Goal: Task Accomplishment & Management: Manage account settings

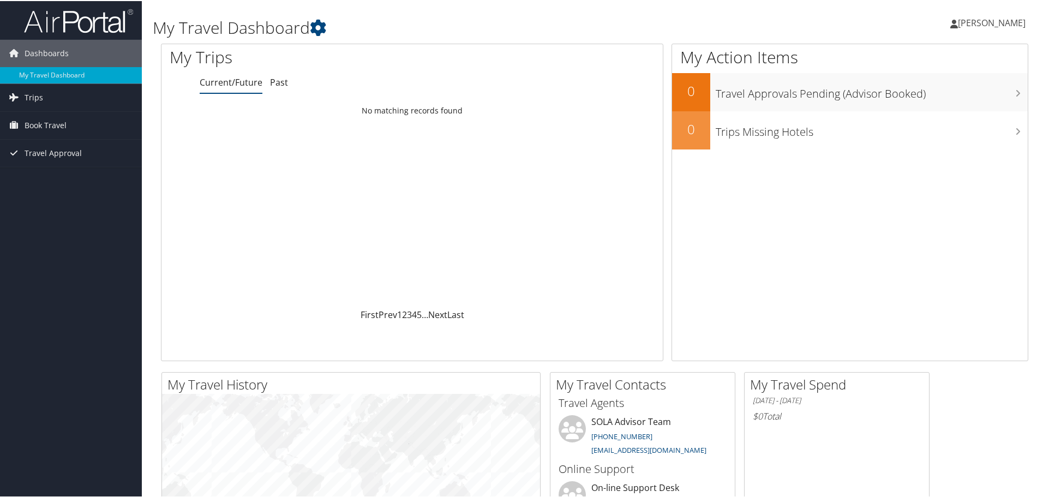
drag, startPoint x: 0, startPoint y: 0, endPoint x: 936, endPoint y: 26, distance: 936.2
click at [958, 26] on span "KIMBERLY MAYBERRY" at bounding box center [992, 22] width 68 height 12
click at [928, 96] on link "View Travel Profile" at bounding box center [963, 97] width 122 height 19
click at [950, 15] on link "[PERSON_NAME]" at bounding box center [993, 21] width 86 height 33
click at [932, 178] on link "Sign Out" at bounding box center [963, 178] width 122 height 19
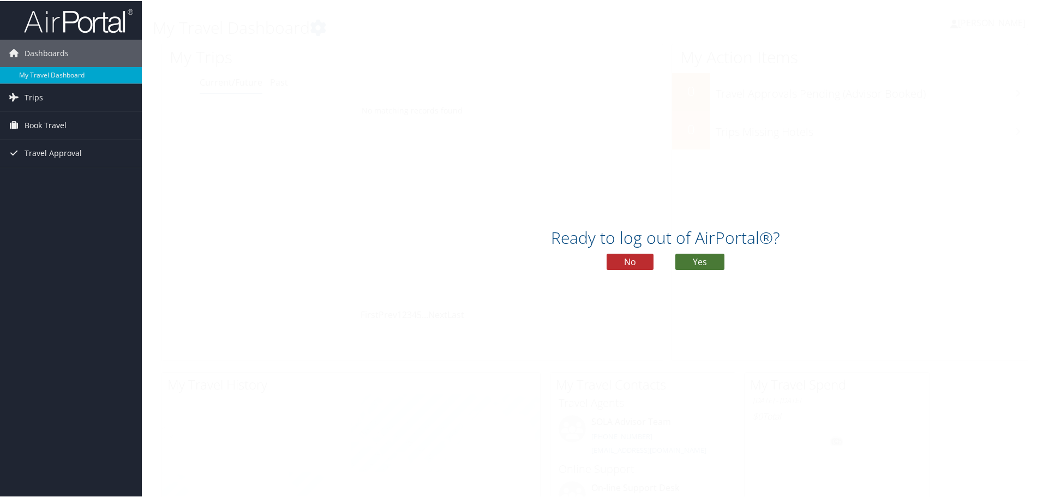
click at [691, 258] on button "Yes" at bounding box center [699, 261] width 49 height 16
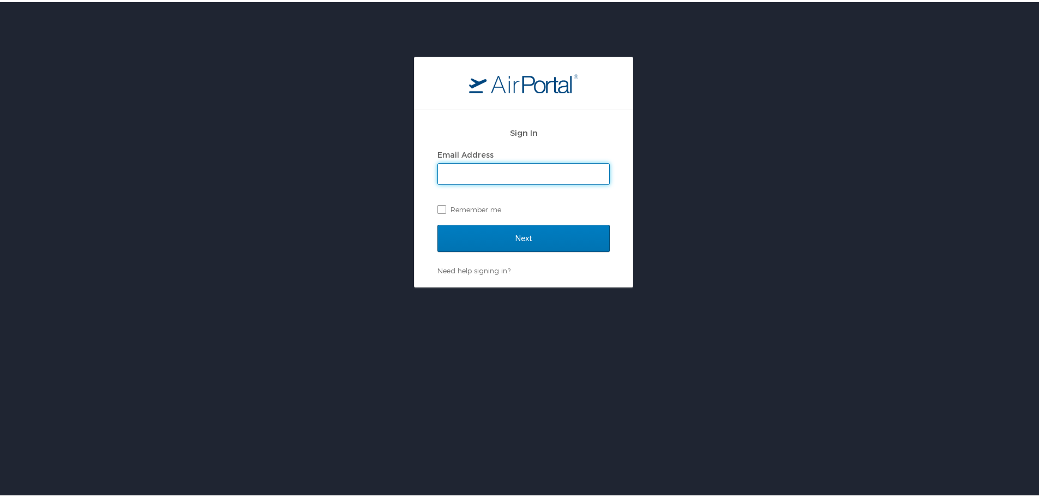
type input "[PERSON_NAME][EMAIL_ADDRESS][PERSON_NAME][DOMAIN_NAME]"
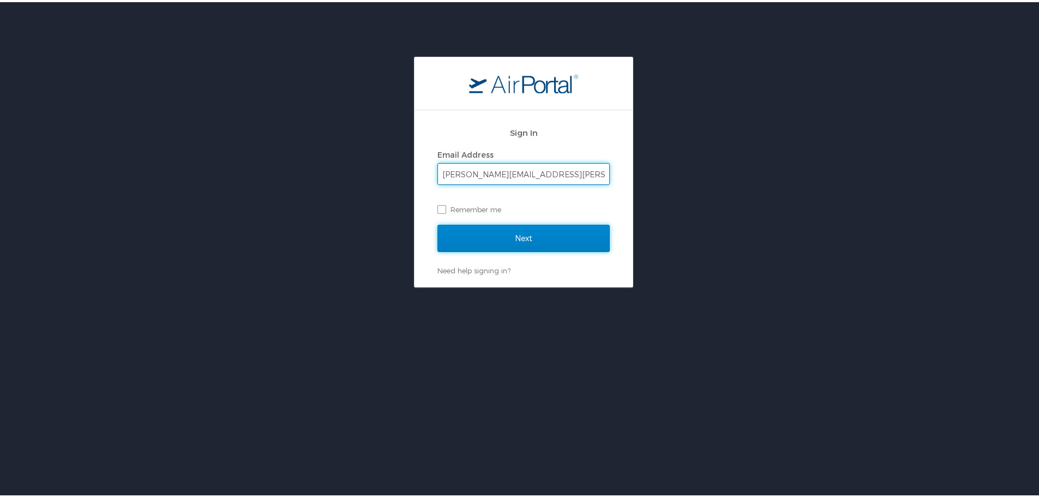
click at [508, 233] on input "Next" at bounding box center [523, 236] width 172 height 27
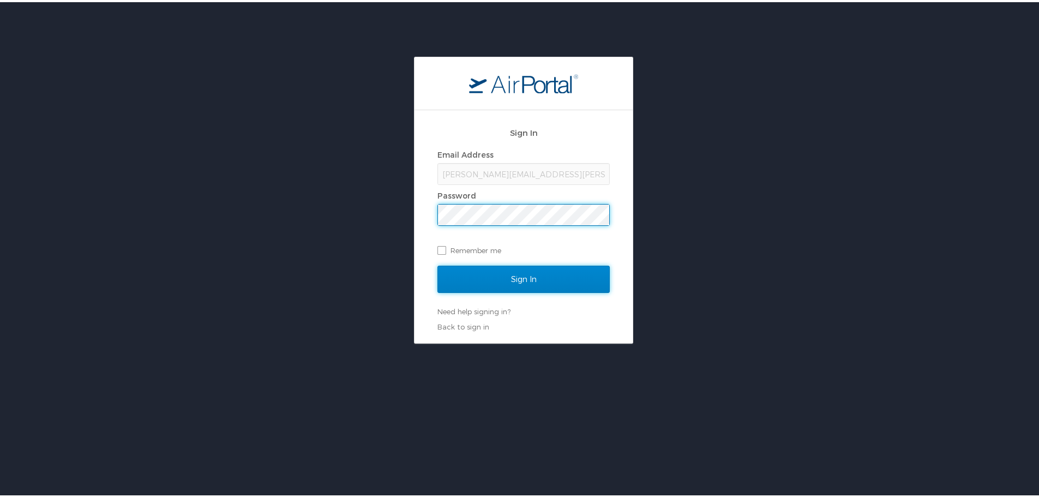
click at [488, 285] on input "Sign In" at bounding box center [523, 276] width 172 height 27
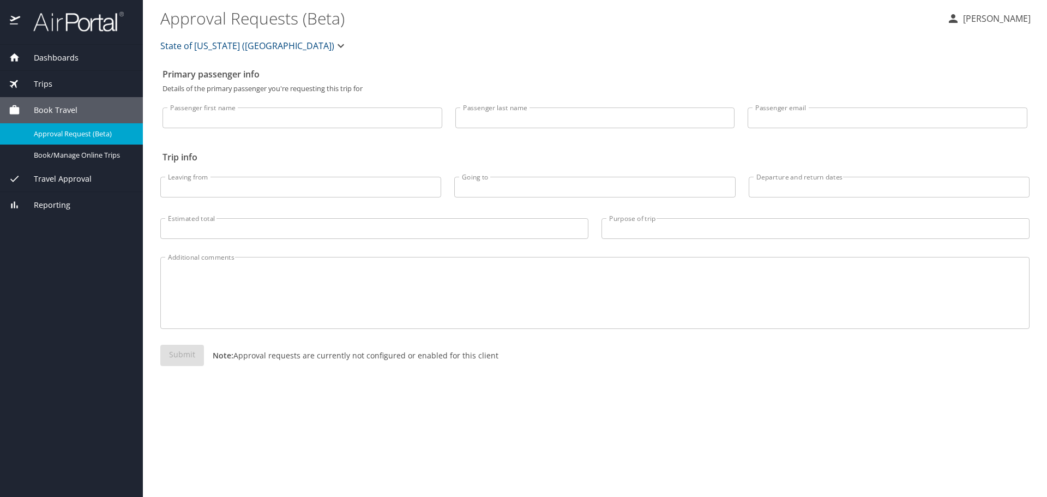
click at [960, 15] on p "KIMBERLY MAYBERRY" at bounding box center [995, 18] width 71 height 13
click at [951, 86] on li "View travel profile" at bounding box center [979, 82] width 111 height 20
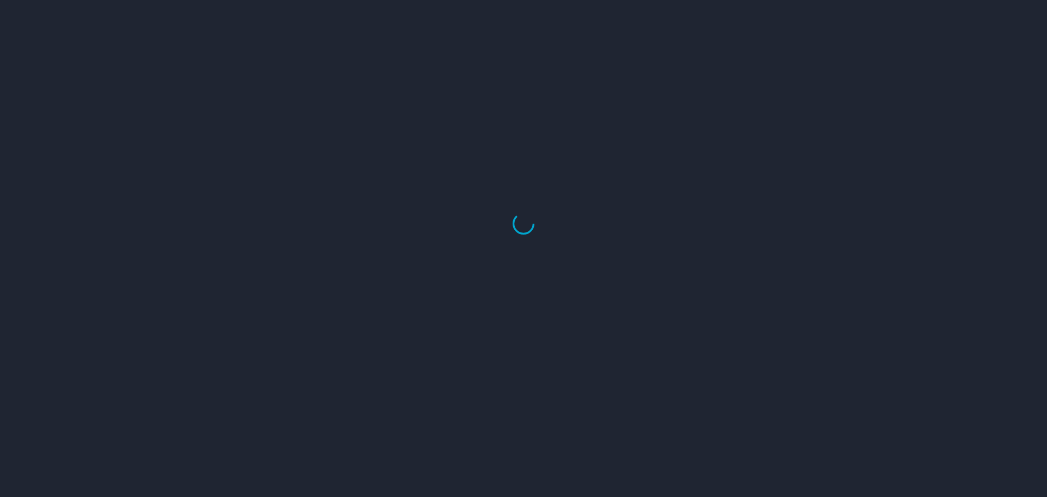
select select "US"
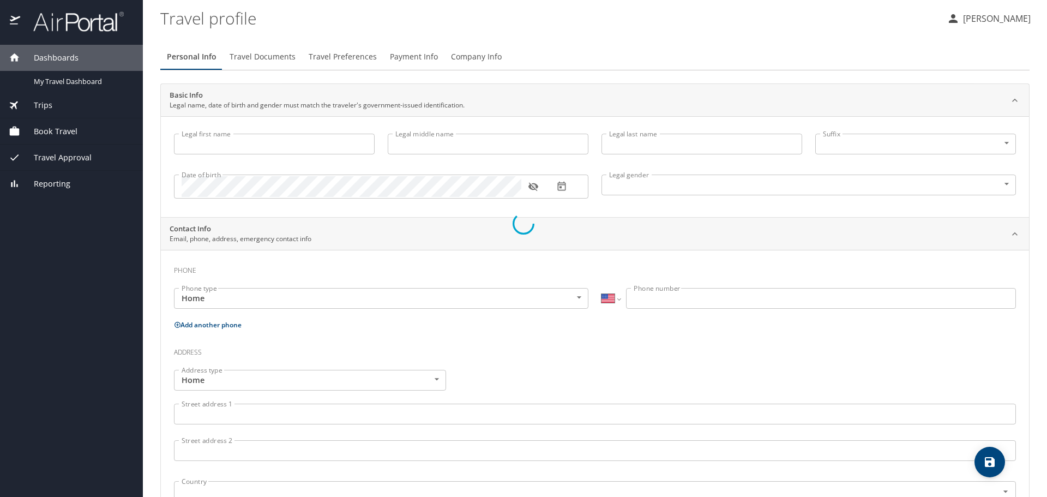
type input "[PERSON_NAME]"
type input "MAYBERRY"
type input "Female"
type input "Bernaird Mayberry"
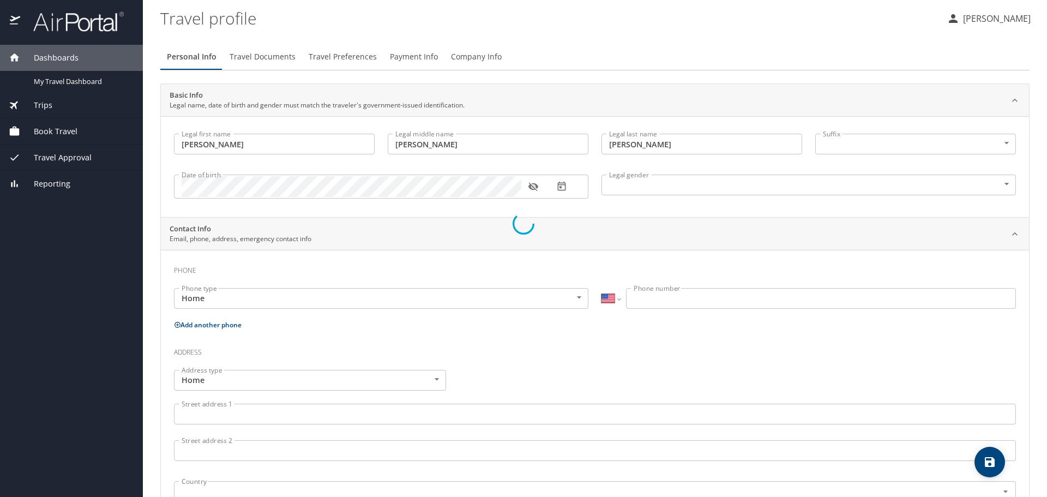
type input "Sr."
select select "NL"
type input "85372231"
select select "US"
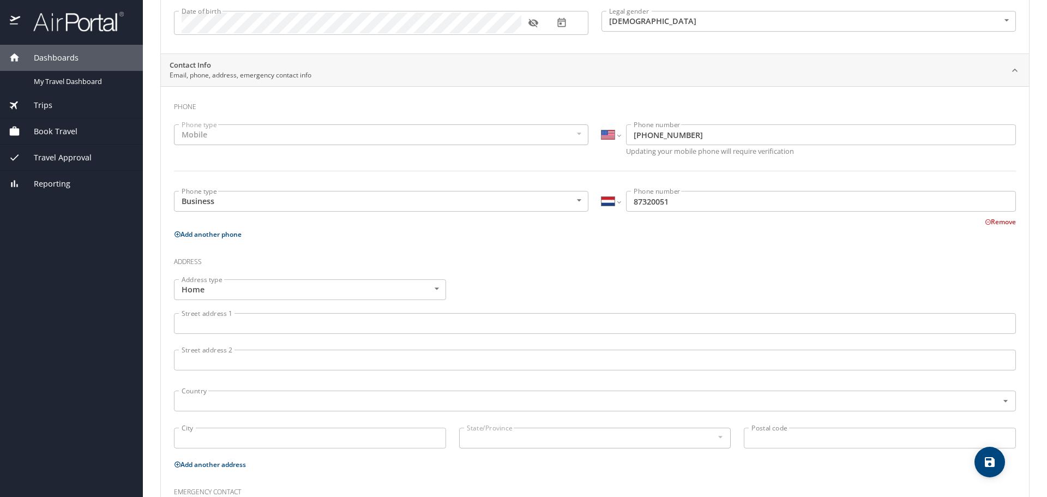
scroll to position [270, 0]
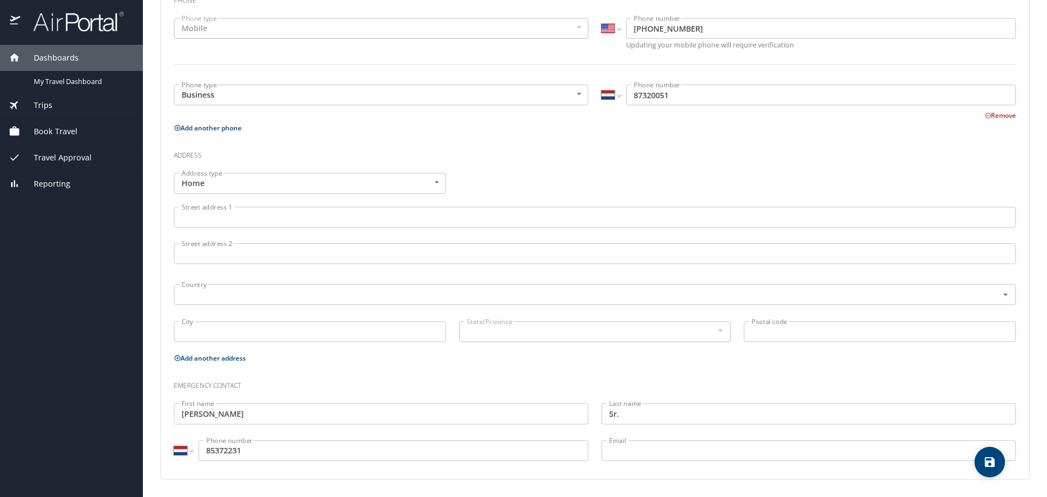
click at [212, 451] on input "85372231" at bounding box center [394, 450] width 390 height 21
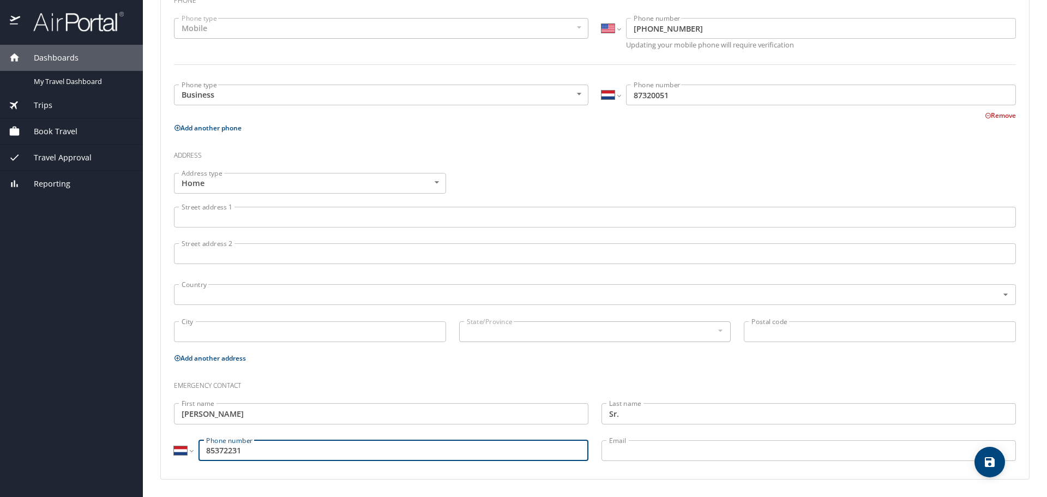
drag, startPoint x: 208, startPoint y: 450, endPoint x: 196, endPoint y: 451, distance: 12.0
click at [196, 451] on div "International Afghanistan Åland Islands Albania Algeria American Samoa Andorra …" at bounding box center [381, 450] width 414 height 21
click at [190, 453] on select "International Afghanistan Åland Islands Albania Algeria American Samoa Andorra …" at bounding box center [183, 450] width 19 height 21
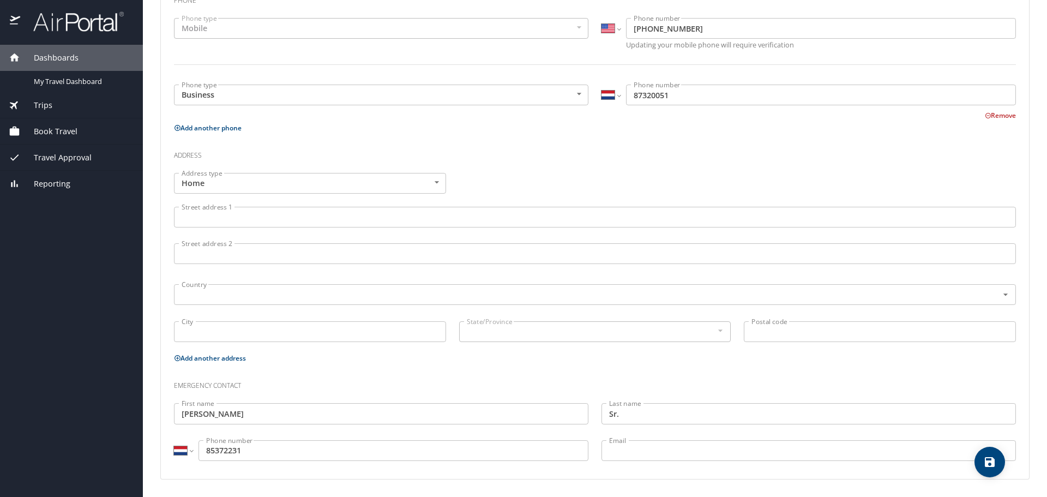
click at [608, 127] on p "Add another phone" at bounding box center [595, 128] width 842 height 14
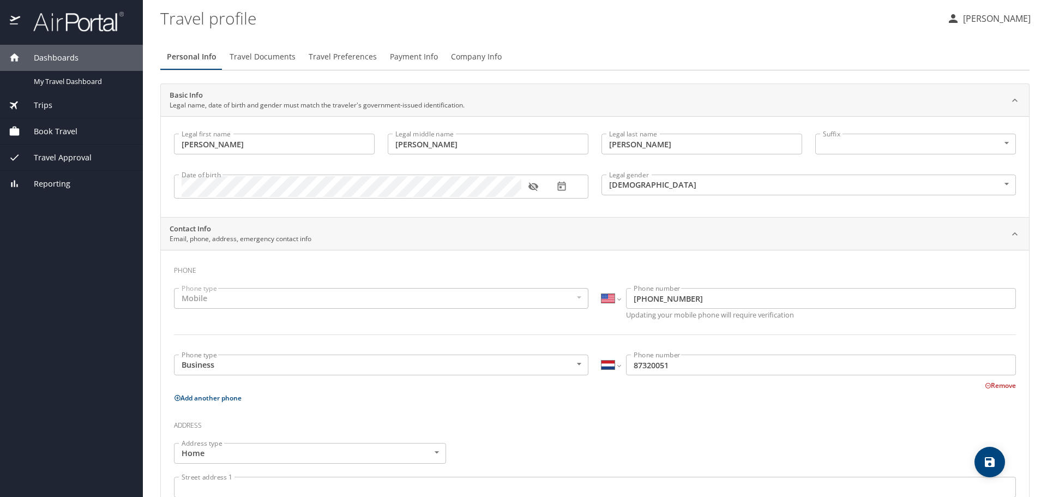
scroll to position [55, 0]
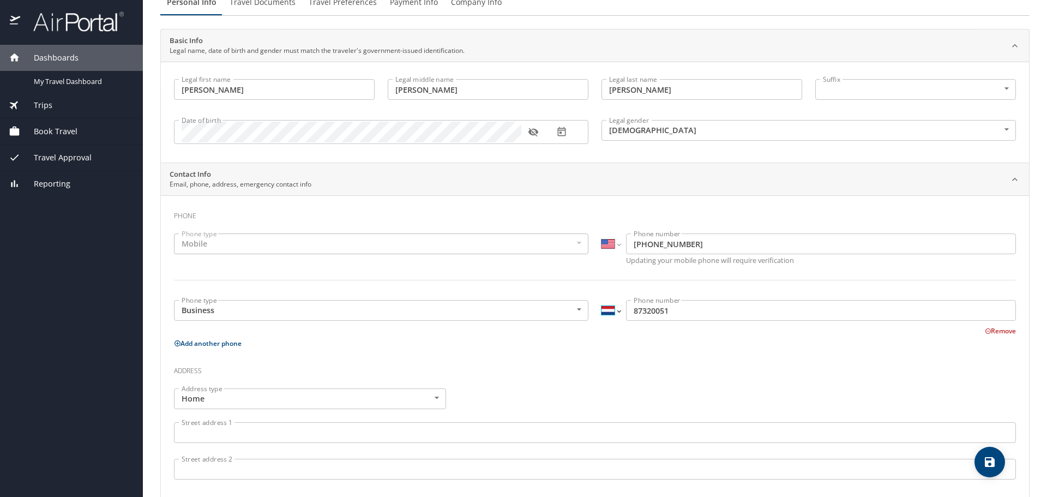
click at [614, 312] on select "International Afghanistan Åland Islands Albania Algeria American Samoa Andorra …" at bounding box center [611, 310] width 19 height 21
select select "US"
click at [602, 300] on select "International Afghanistan Åland Islands Albania Algeria American Samoa Andorra …" at bounding box center [611, 310] width 19 height 21
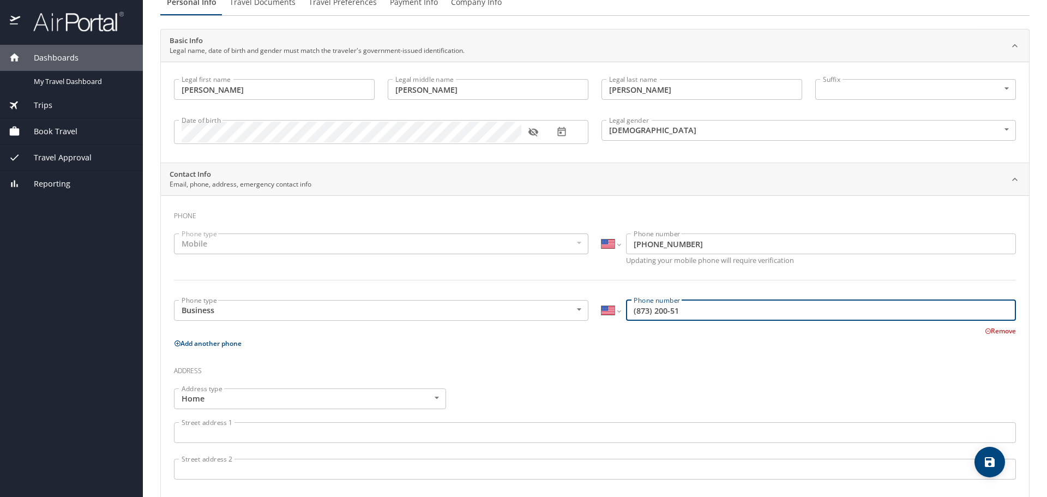
click at [642, 309] on input "(873) 200-51" at bounding box center [821, 310] width 390 height 21
click at [632, 311] on input "(873) 200-51" at bounding box center [821, 310] width 390 height 21
type input "(318) 732-0051"
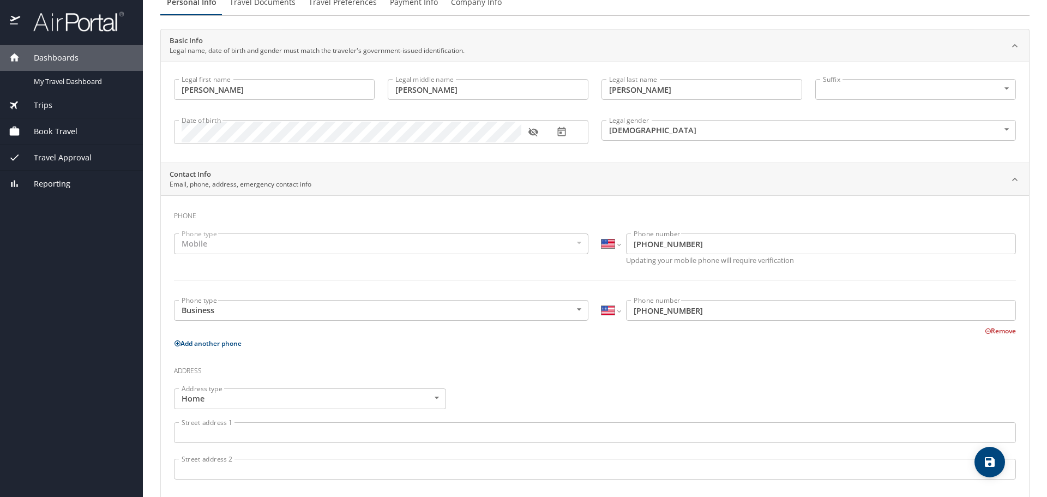
click at [630, 393] on div "Address type Home Home Address type Street address 1 Street address 1 Street ad…" at bounding box center [594, 474] width 855 height 185
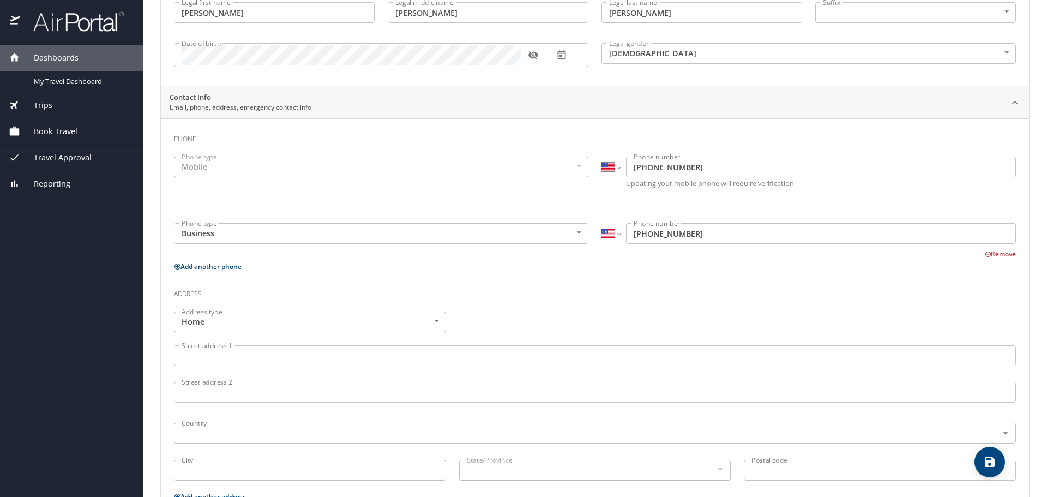
scroll to position [270, 0]
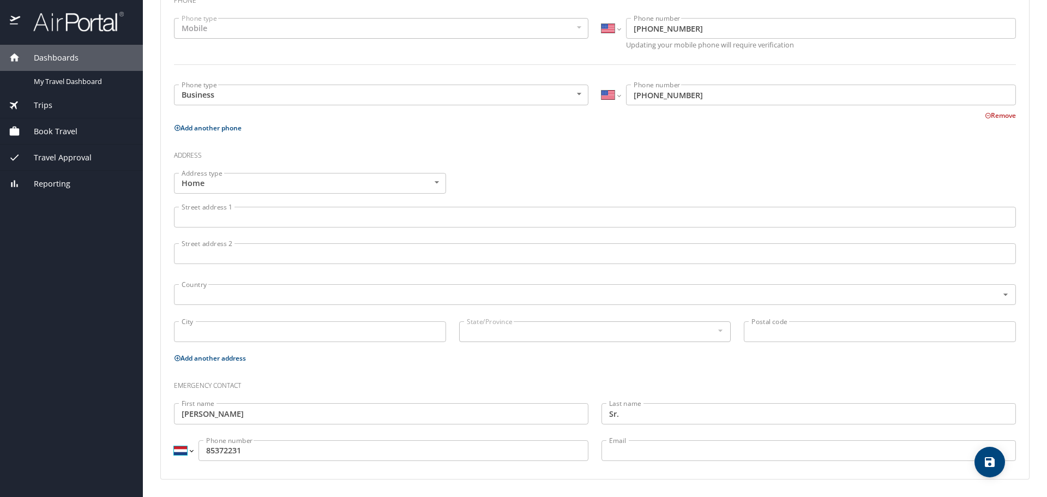
click at [183, 453] on select "International Afghanistan Åland Islands Albania Algeria American Samoa Andorra …" at bounding box center [183, 450] width 19 height 21
select select "US"
click at [174, 440] on select "International Afghanistan Åland Islands Albania Algeria American Samoa Andorra …" at bounding box center [183, 450] width 19 height 21
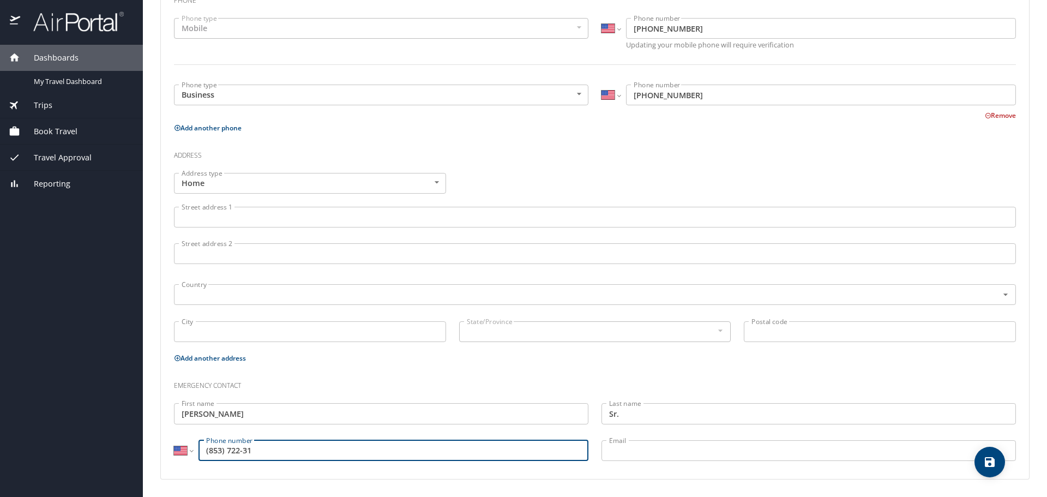
click at [208, 451] on input "(853) 722-31" at bounding box center [394, 450] width 390 height 21
type input "(318) 537-2231"
click at [361, 383] on h3 "Emergency contact" at bounding box center [595, 383] width 842 height 19
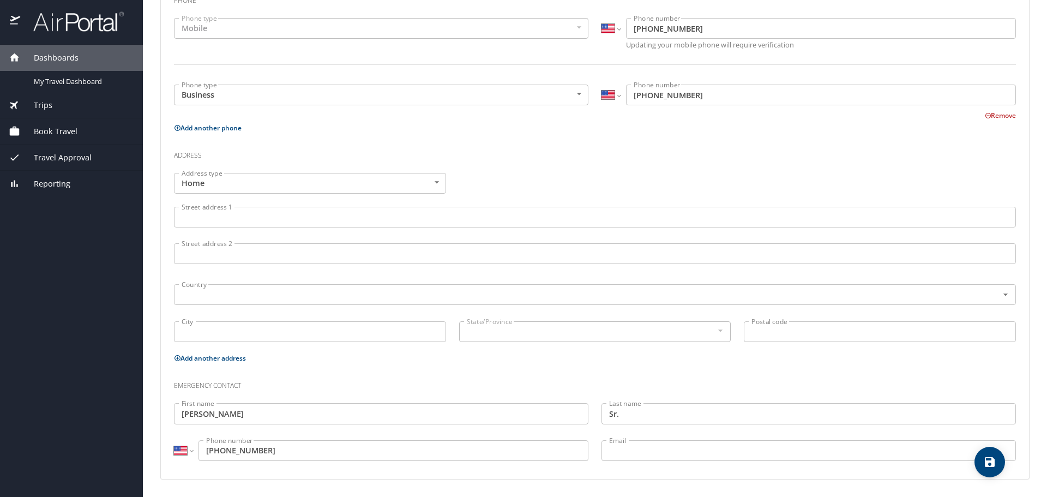
click at [986, 462] on icon "save" at bounding box center [990, 462] width 10 height 10
select select "US"
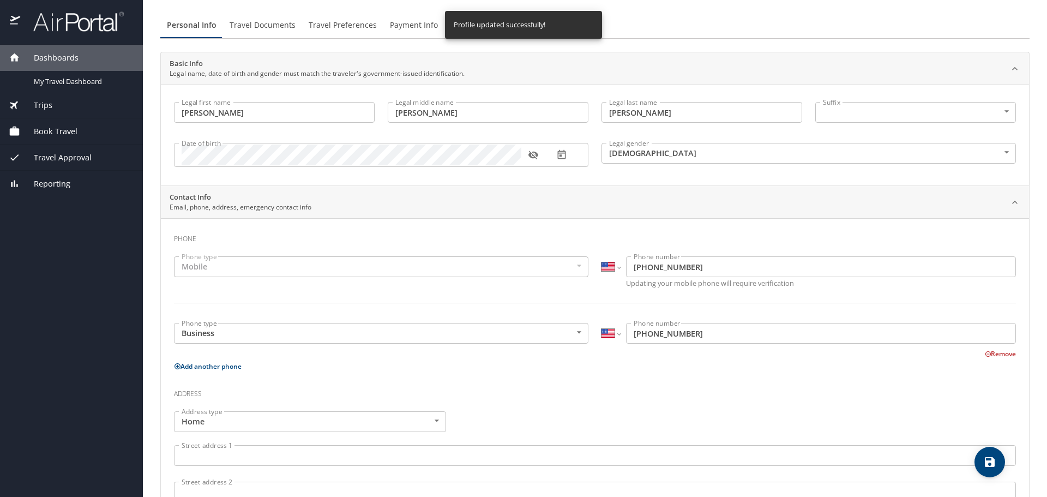
scroll to position [0, 0]
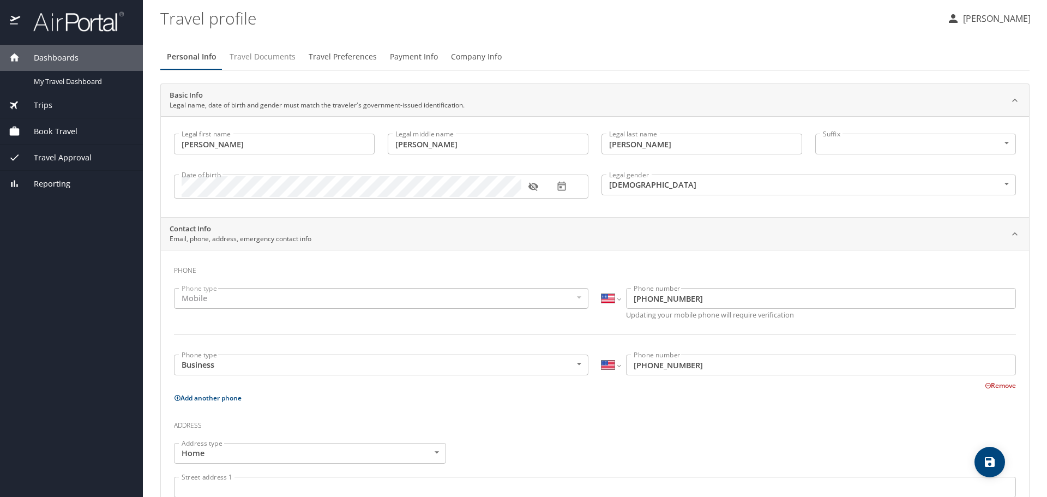
click at [273, 57] on span "Travel Documents" at bounding box center [263, 57] width 66 height 14
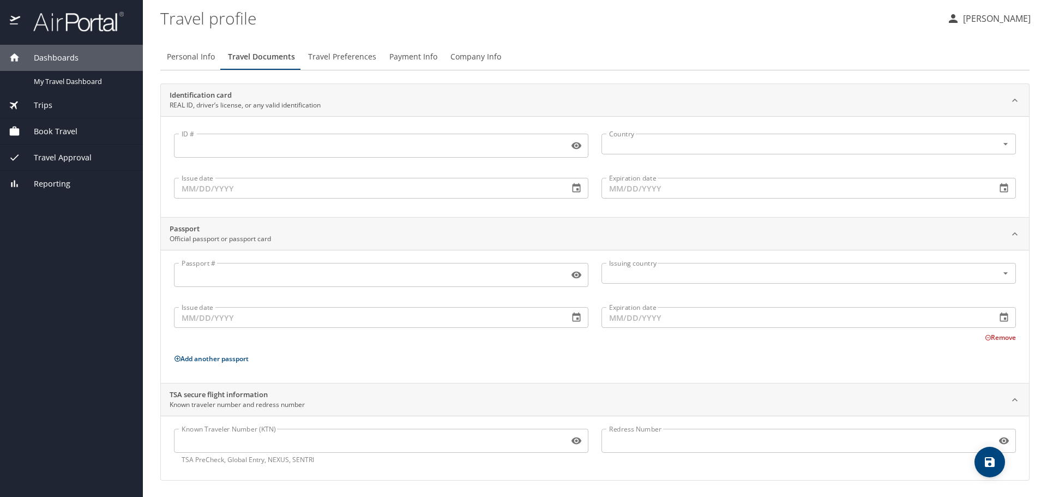
click at [320, 56] on span "Travel Preferences" at bounding box center [342, 57] width 68 height 14
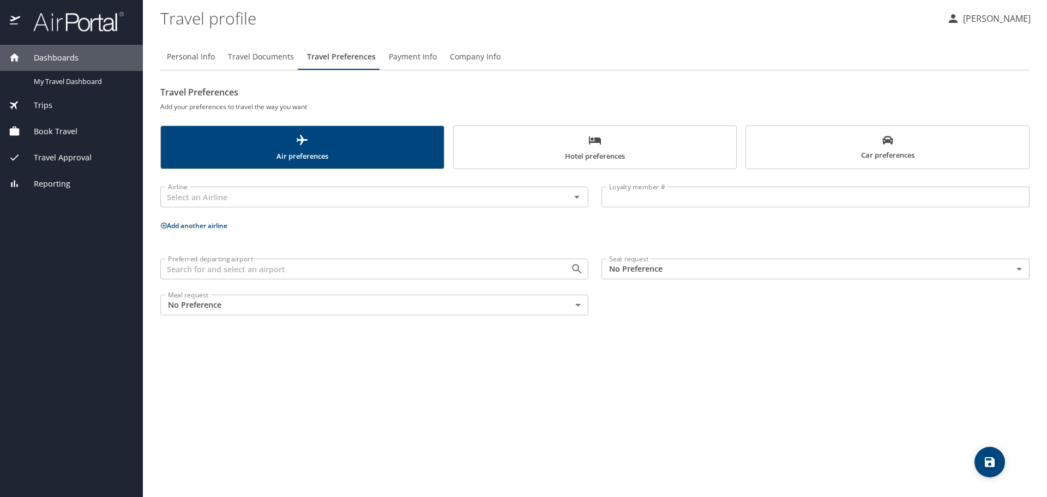
click at [394, 53] on span "Payment Info" at bounding box center [413, 57] width 48 height 14
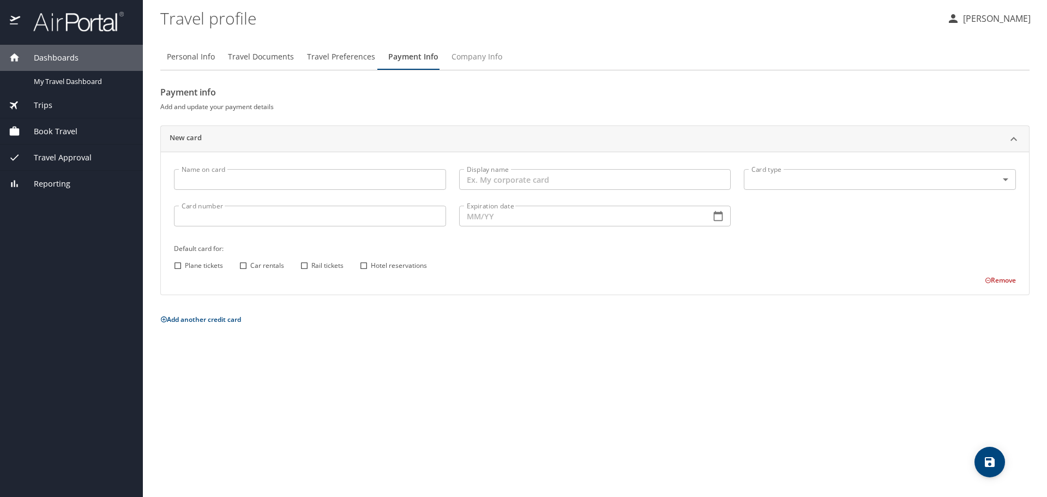
click at [460, 53] on span "Company Info" at bounding box center [477, 57] width 51 height 14
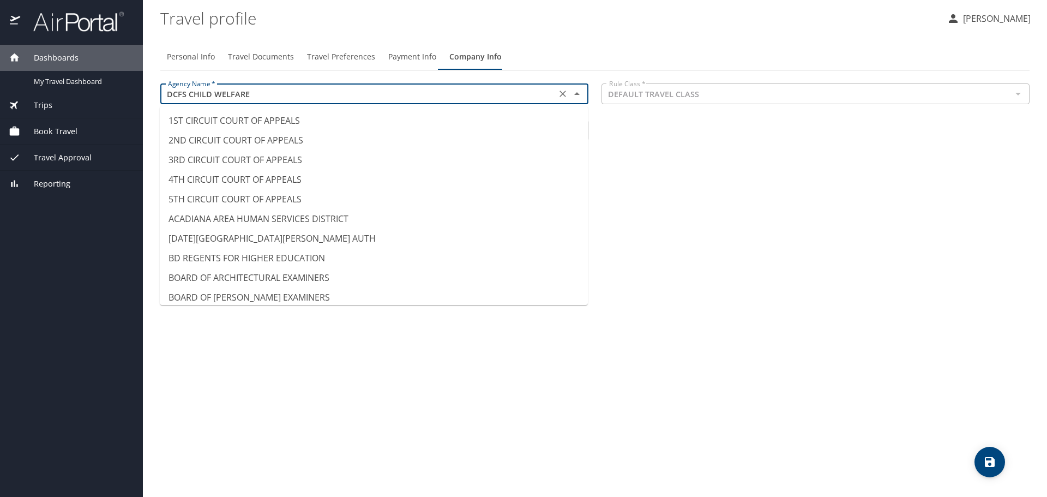
click at [439, 99] on input "DCFS CHILD WELFARE" at bounding box center [358, 94] width 389 height 14
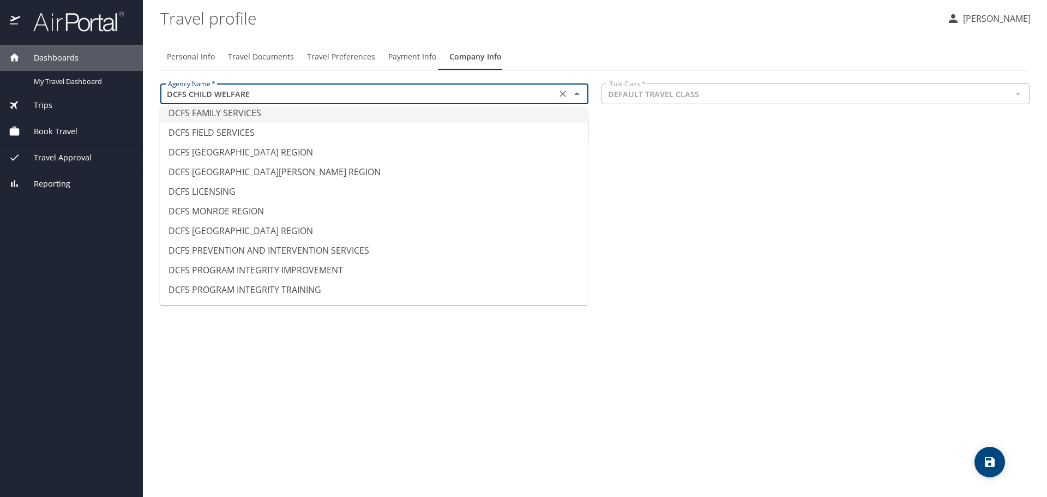
scroll to position [1745, 0]
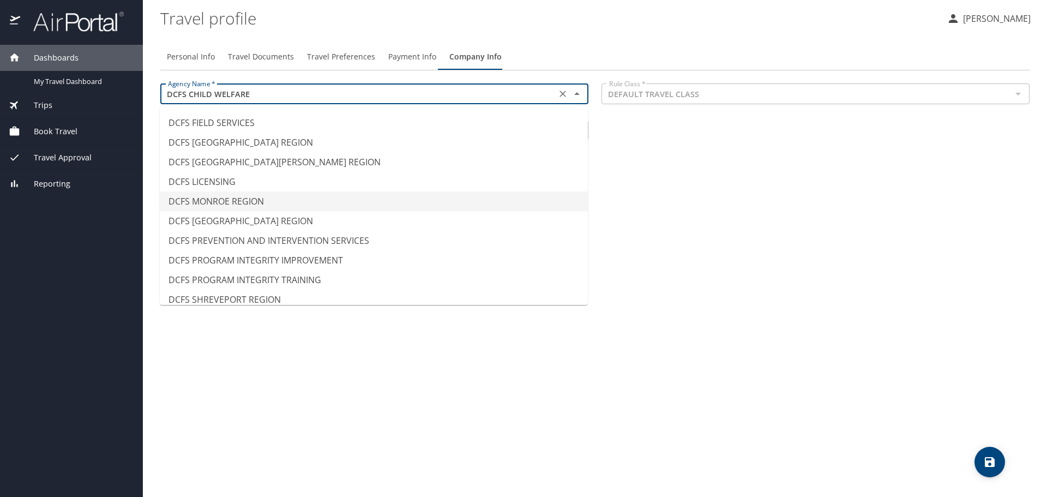
click at [253, 203] on li "DCFS MONROE REGION" at bounding box center [374, 201] width 428 height 20
type input "DCFS MONROE REGION"
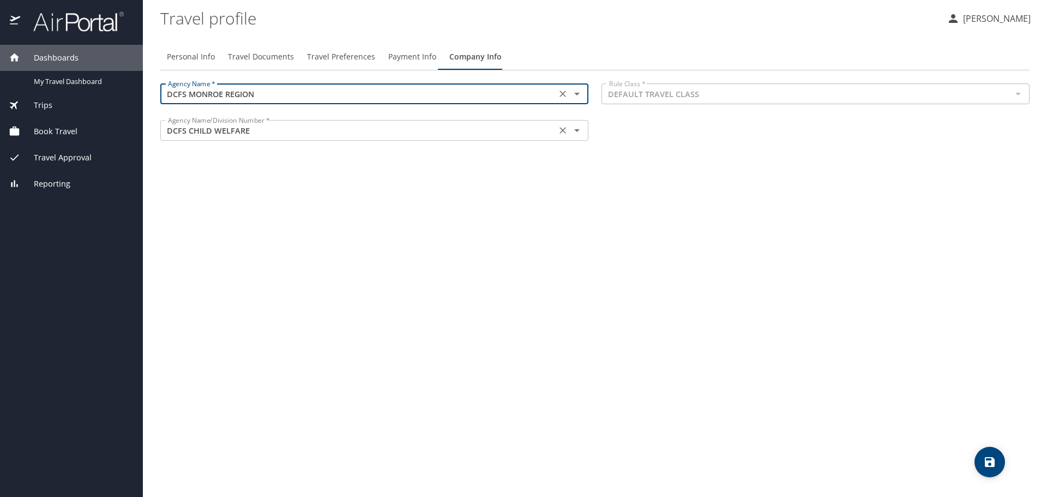
click at [309, 135] on input "DCFS CHILD WELFARE" at bounding box center [358, 130] width 389 height 14
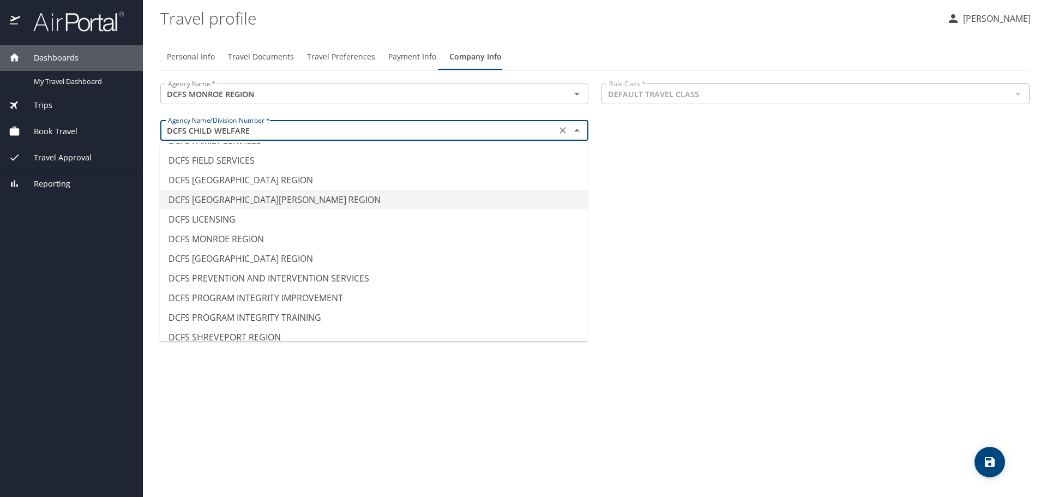
scroll to position [1726, 0]
click at [278, 240] on li "DCFS MONROE REGION" at bounding box center [374, 238] width 428 height 20
type input "DCFS MONROE REGION"
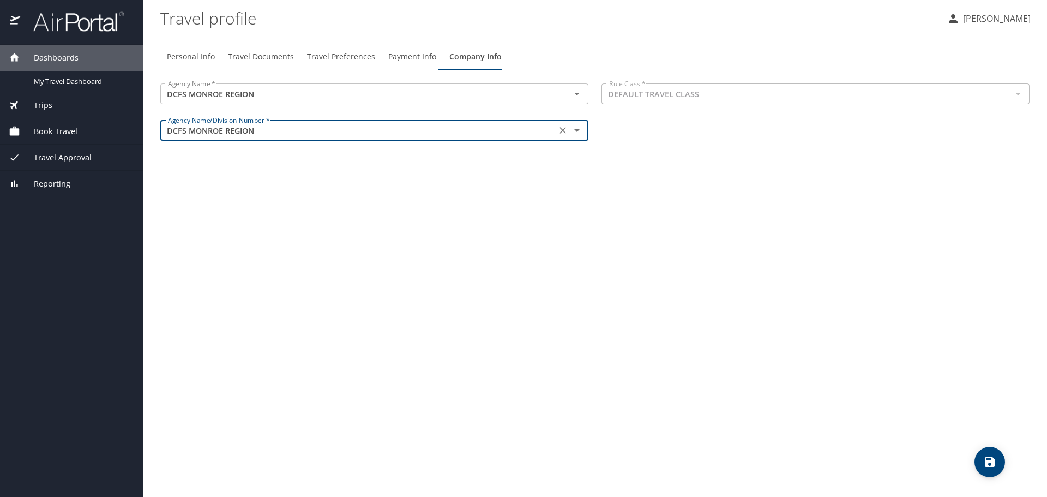
click at [370, 254] on div "Personal Info Travel Documents Travel Preferences Payment Info Company Info Age…" at bounding box center [594, 266] width 869 height 462
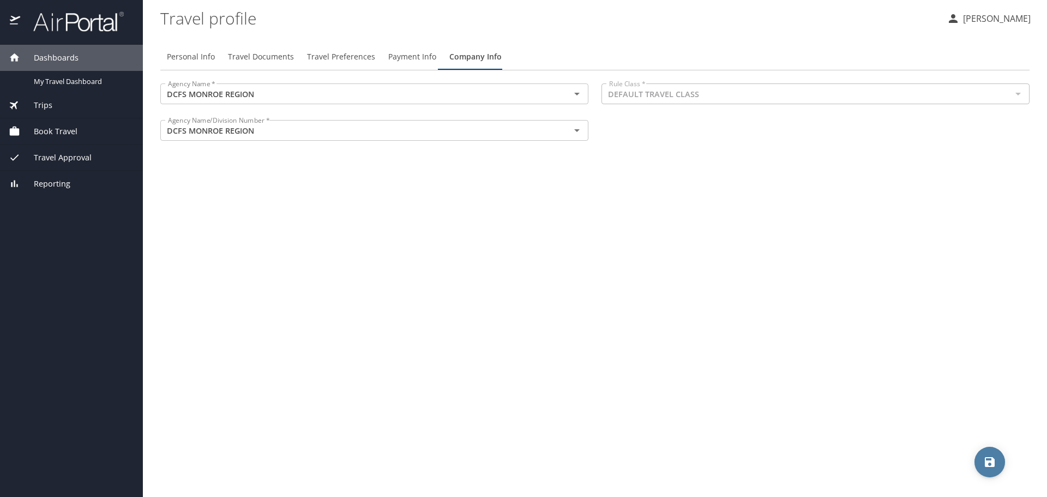
click at [986, 464] on icon "save" at bounding box center [990, 462] width 10 height 10
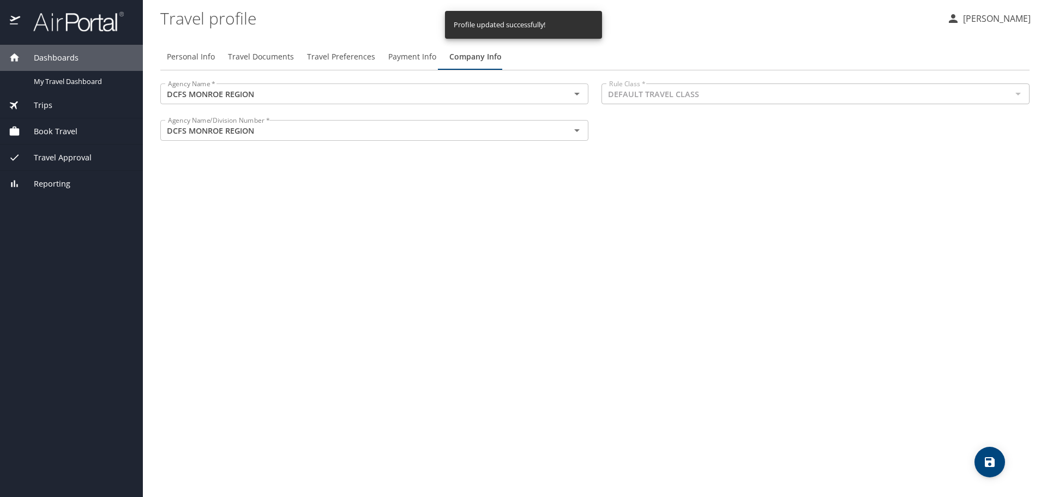
click at [986, 464] on icon "save" at bounding box center [990, 462] width 10 height 10
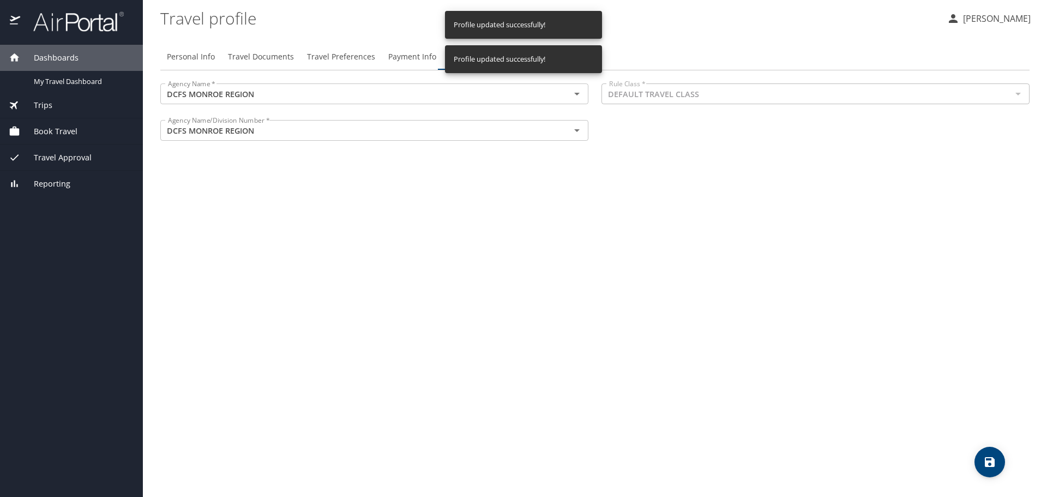
click at [987, 464] on icon "save" at bounding box center [990, 462] width 10 height 10
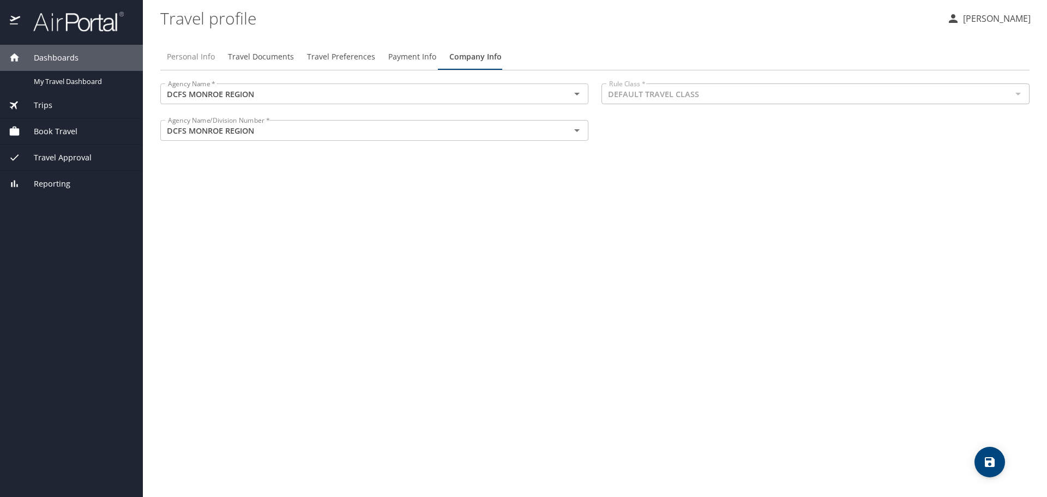
click at [194, 61] on span "Personal Info" at bounding box center [191, 57] width 48 height 14
select select "US"
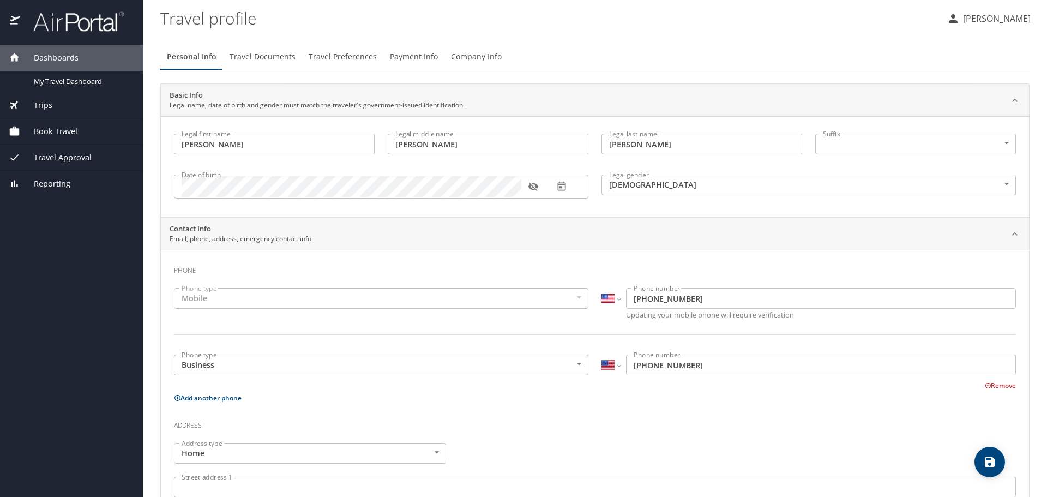
click at [268, 62] on span "Travel Documents" at bounding box center [263, 57] width 66 height 14
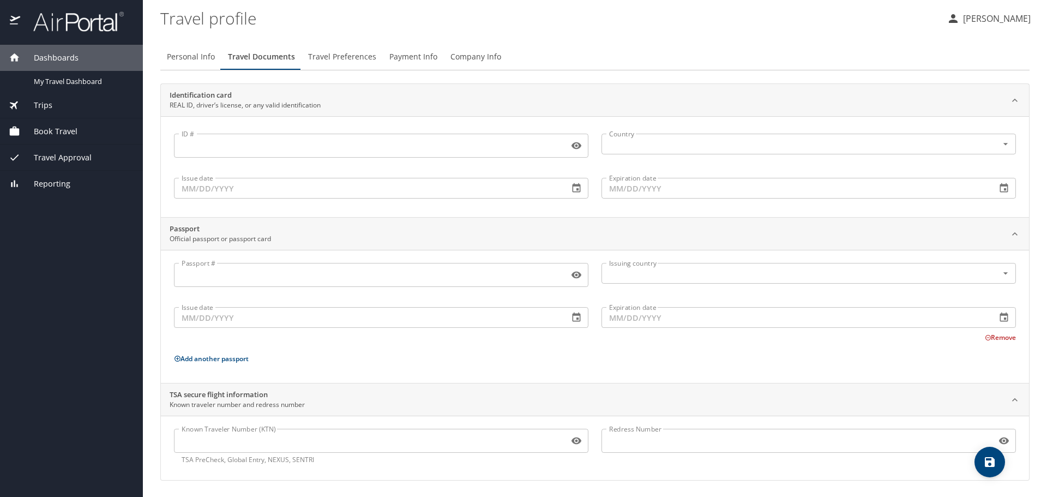
scroll to position [1, 0]
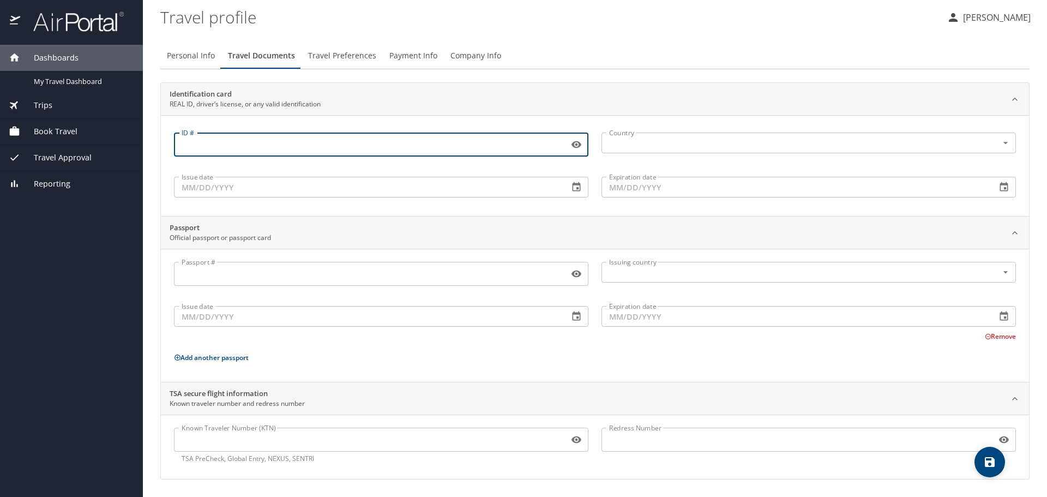
click at [339, 141] on input "ID #" at bounding box center [369, 144] width 391 height 21
click at [343, 66] on button "Travel Preferences" at bounding box center [342, 56] width 81 height 26
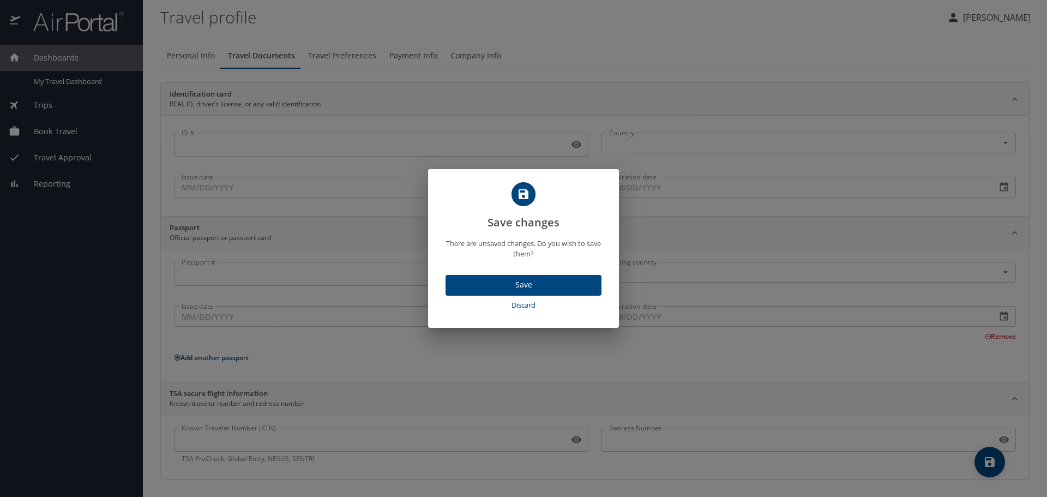
click at [517, 287] on span "Save" at bounding box center [523, 285] width 139 height 14
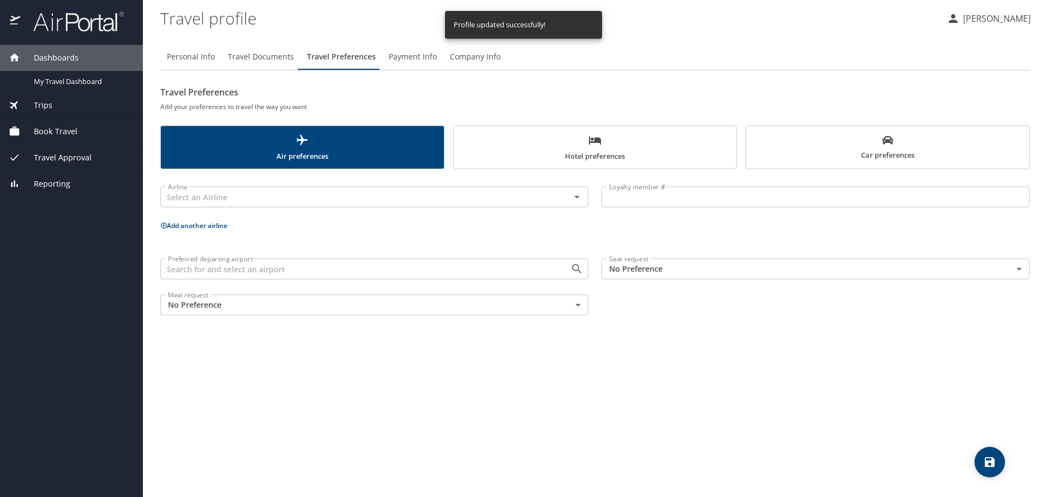
scroll to position [0, 0]
click at [947, 16] on icon "button" at bounding box center [953, 18] width 13 height 13
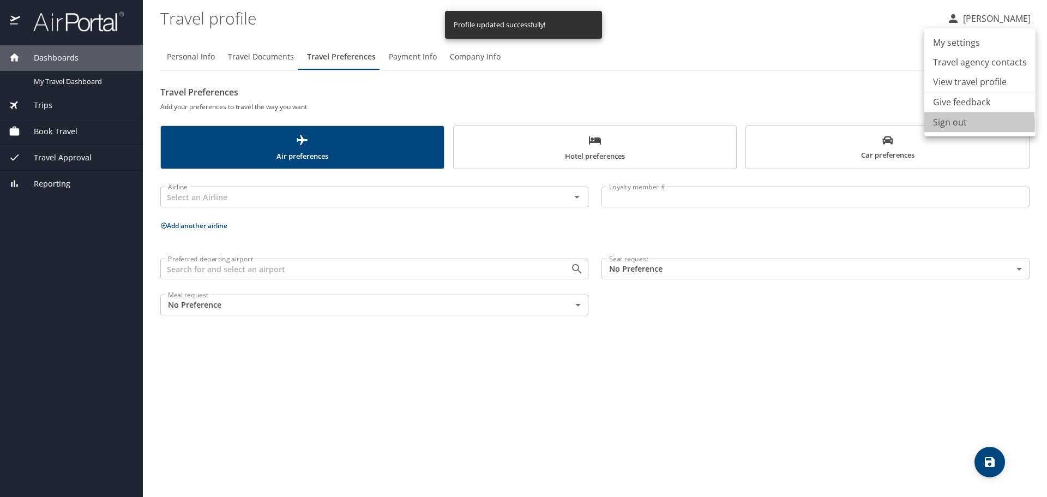
click at [942, 124] on li "Sign out" at bounding box center [979, 122] width 111 height 20
